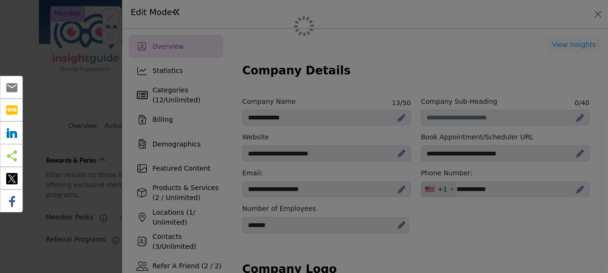
scroll to position [109, 0]
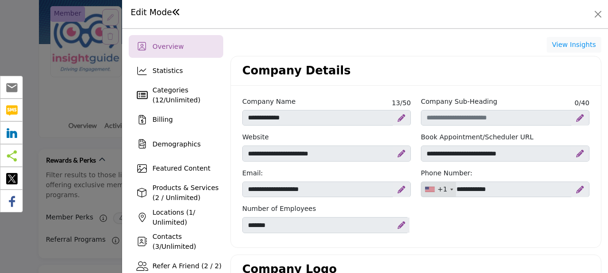
click at [183, 166] on span "Featured Content" at bounding box center [181, 169] width 58 height 8
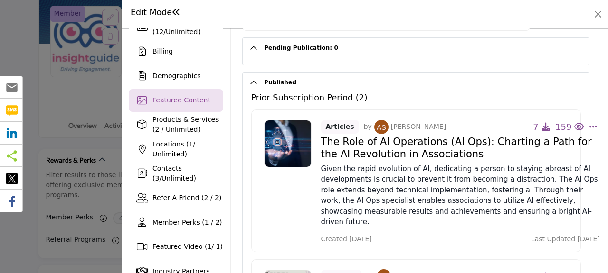
scroll to position [70, 0]
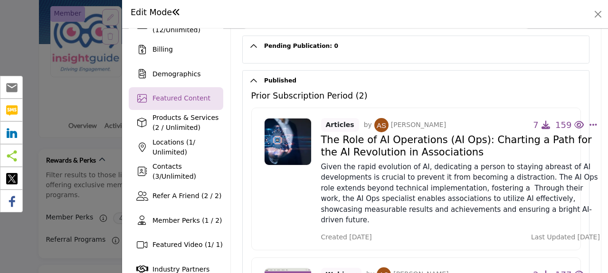
click at [542, 125] on icon "button" at bounding box center [545, 125] width 9 height 9
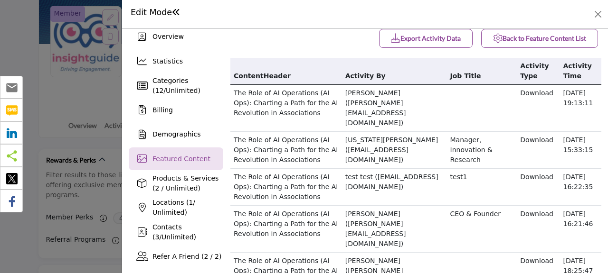
scroll to position [0, 0]
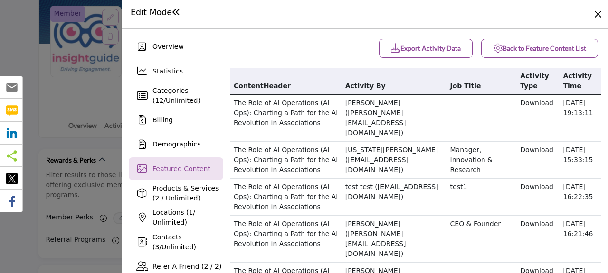
click at [594, 17] on button "Close" at bounding box center [597, 14] width 13 height 13
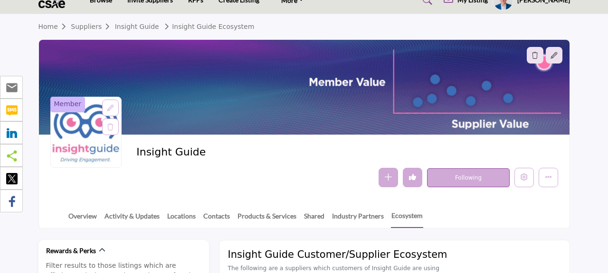
scroll to position [0, 0]
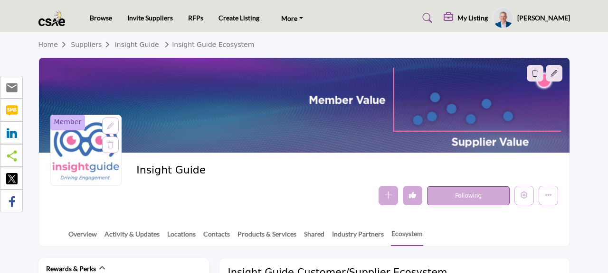
click at [197, 16] on link "RFPs" at bounding box center [195, 18] width 15 height 8
